Goal: Information Seeking & Learning: Learn about a topic

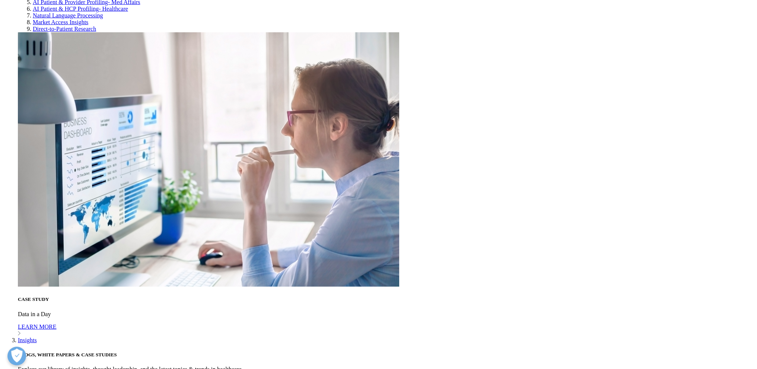
scroll to position [2618, 0]
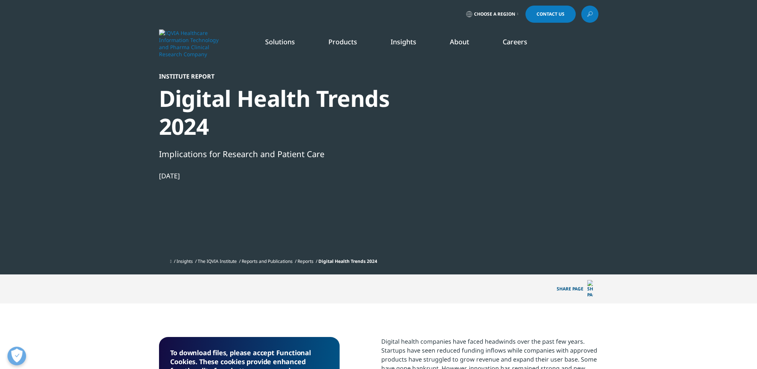
scroll to position [75, 0]
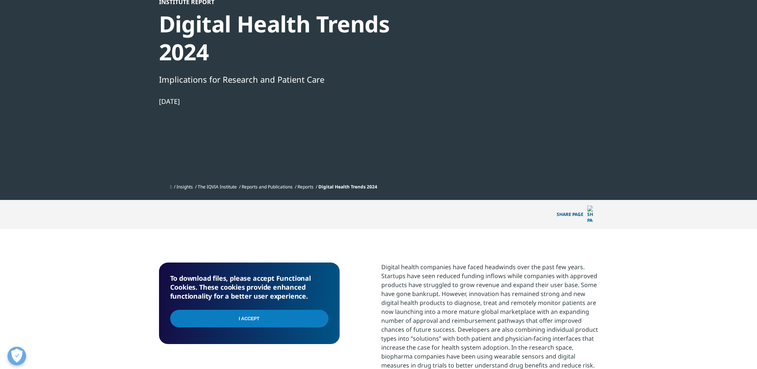
click at [256, 310] on input "I Accept" at bounding box center [249, 319] width 158 height 18
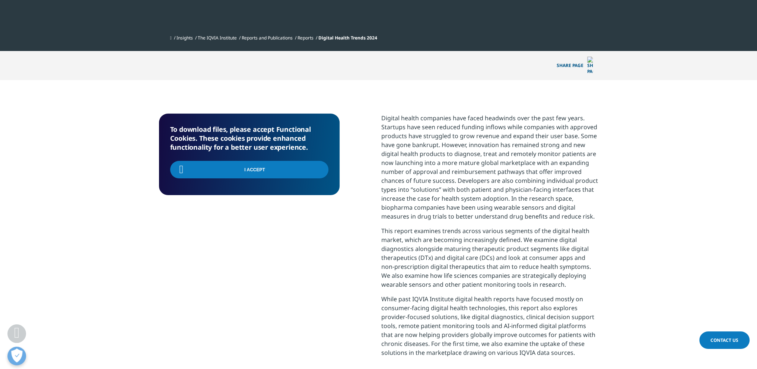
scroll to position [149, 0]
